Goal: Task Accomplishment & Management: Use online tool/utility

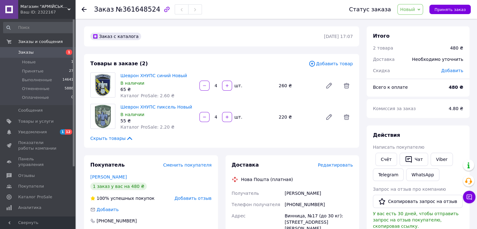
click at [338, 165] on span "Редактировать" at bounding box center [334, 164] width 35 height 5
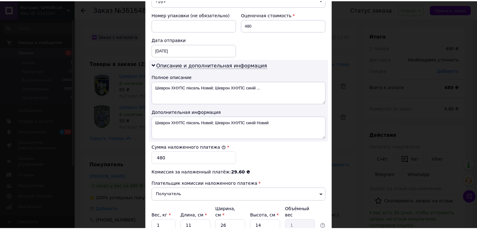
scroll to position [317, 0]
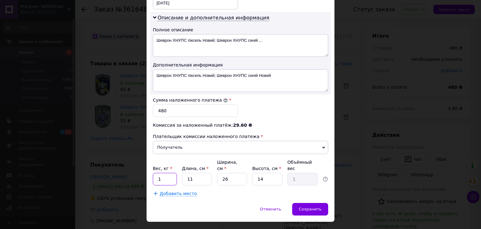
click at [164, 173] on input "1" at bounding box center [165, 179] width 24 height 13
type input "0.5"
click at [194, 173] on input "11" at bounding box center [197, 179] width 30 height 13
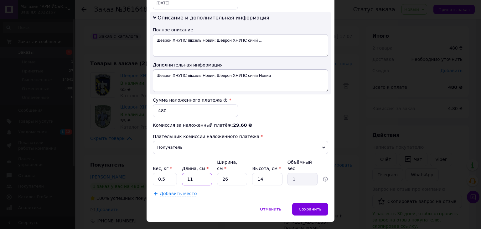
click at [194, 173] on input "11" at bounding box center [197, 179] width 30 height 13
type input "1"
type input "0.1"
type input "15"
type input "1.37"
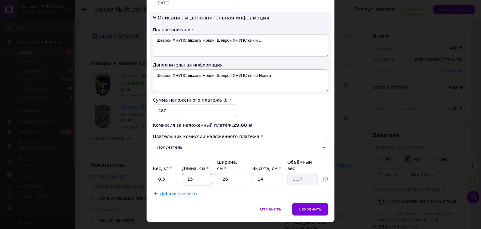
type input "15"
click at [224, 173] on input "26" at bounding box center [232, 179] width 30 height 13
type input "1"
type input "0.1"
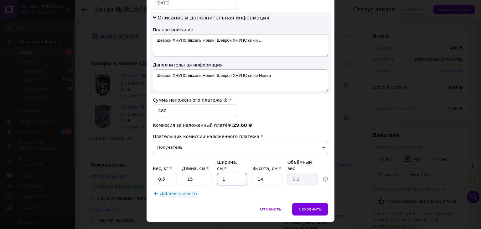
type input "12"
type input "0.63"
type input "12"
click at [266, 173] on input "14" at bounding box center [267, 179] width 30 height 13
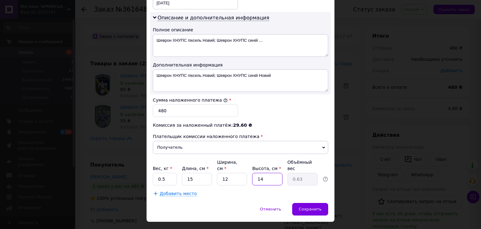
type input "1"
type input "0.1"
type input "11"
type input "0.5"
type input "11"
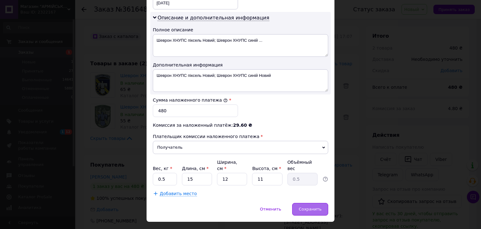
click at [316, 203] on div "Сохранить" at bounding box center [310, 209] width 36 height 13
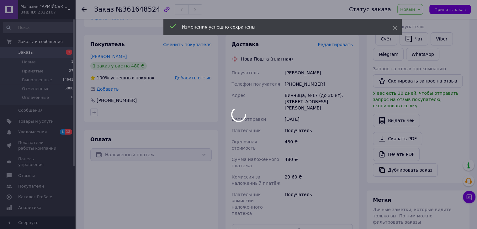
scroll to position [157, 0]
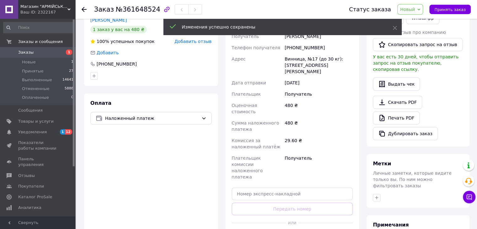
click at [415, 13] on span "Новый" at bounding box center [410, 9] width 26 height 11
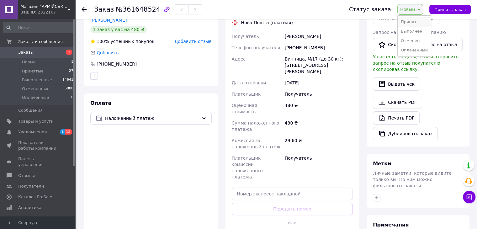
click at [415, 22] on li "Принят" at bounding box center [413, 21] width 33 height 9
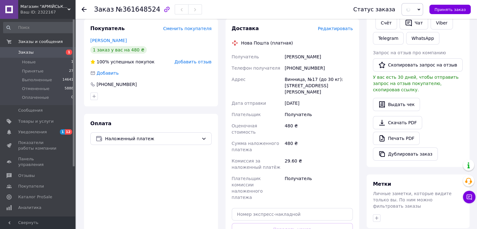
scroll to position [125, 0]
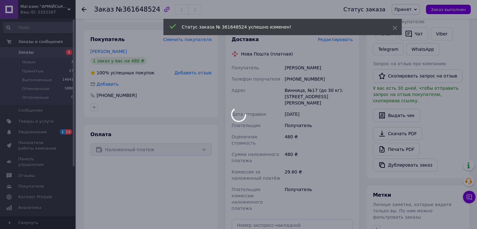
click at [297, 72] on div at bounding box center [238, 114] width 477 height 229
click at [297, 64] on div at bounding box center [238, 114] width 477 height 229
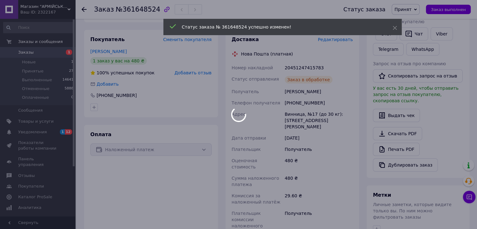
click at [299, 68] on div at bounding box center [238, 114] width 477 height 229
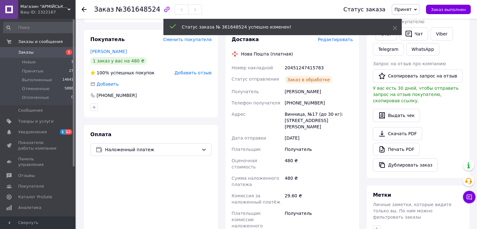
click at [307, 94] on div "[PERSON_NAME]" at bounding box center [318, 91] width 70 height 11
copy div "[PERSON_NAME]"
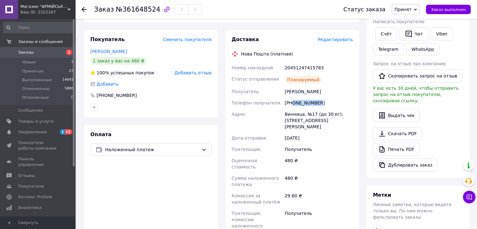
drag, startPoint x: 318, startPoint y: 103, endPoint x: 291, endPoint y: 104, distance: 27.3
click at [291, 104] on div "[PHONE_NUMBER]" at bounding box center [318, 102] width 70 height 11
copy div "0505666582"
drag, startPoint x: 279, startPoint y: 114, endPoint x: 313, endPoint y: 115, distance: 34.5
click at [313, 115] on div "Номер накладной 20451247415783 Статус отправления Планируемый Получатель [PERSO…" at bounding box center [292, 155] width 124 height 187
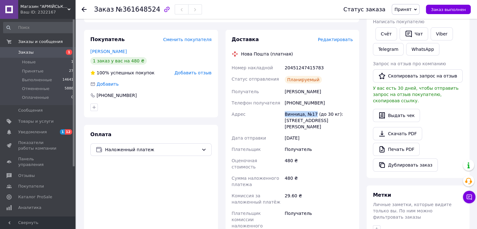
copy div "[PERSON_NAME], №17"
click at [299, 70] on div "20451247415783" at bounding box center [318, 67] width 70 height 11
copy div "20451247415783"
